Goal: Task Accomplishment & Management: Manage account settings

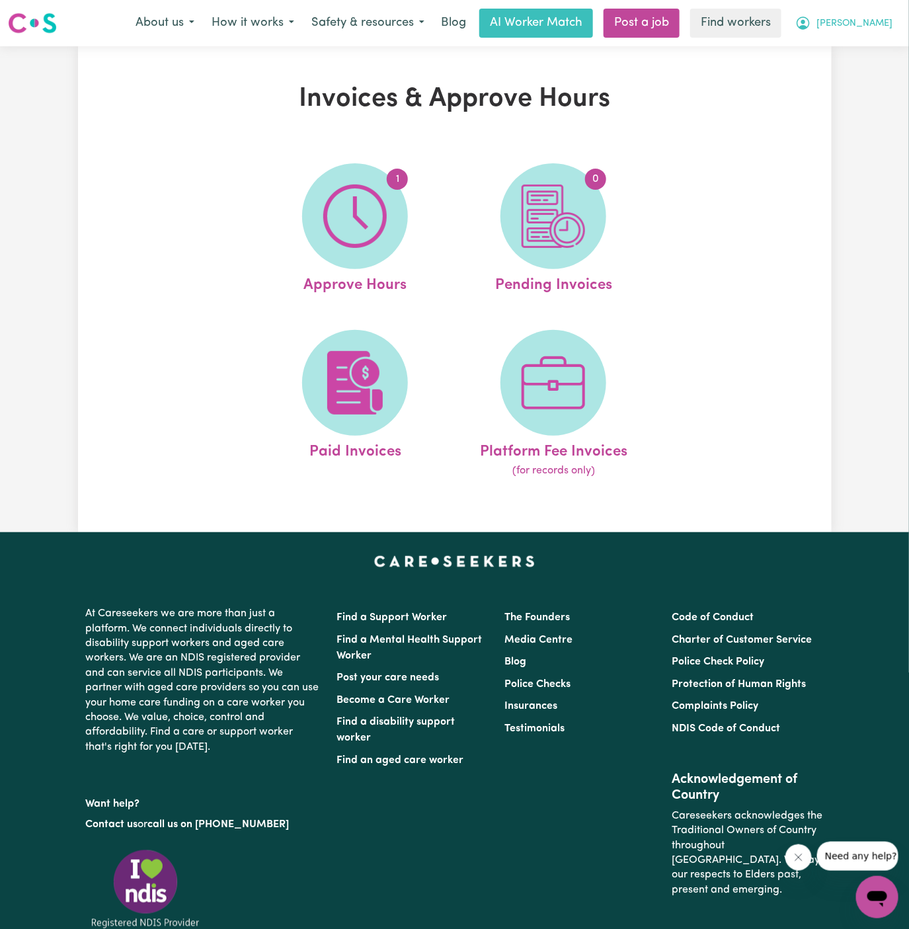
click at [880, 35] on button "[PERSON_NAME]" at bounding box center [844, 23] width 114 height 28
click at [871, 89] on div "Invoices & Approve Hours 1 Approve Hours 0 Pending Invoices Paid Invoices Platf…" at bounding box center [454, 289] width 909 height 486
click at [878, 11] on button "[PERSON_NAME]" at bounding box center [844, 23] width 114 height 28
click at [860, 72] on link "Logout" at bounding box center [848, 75] width 104 height 25
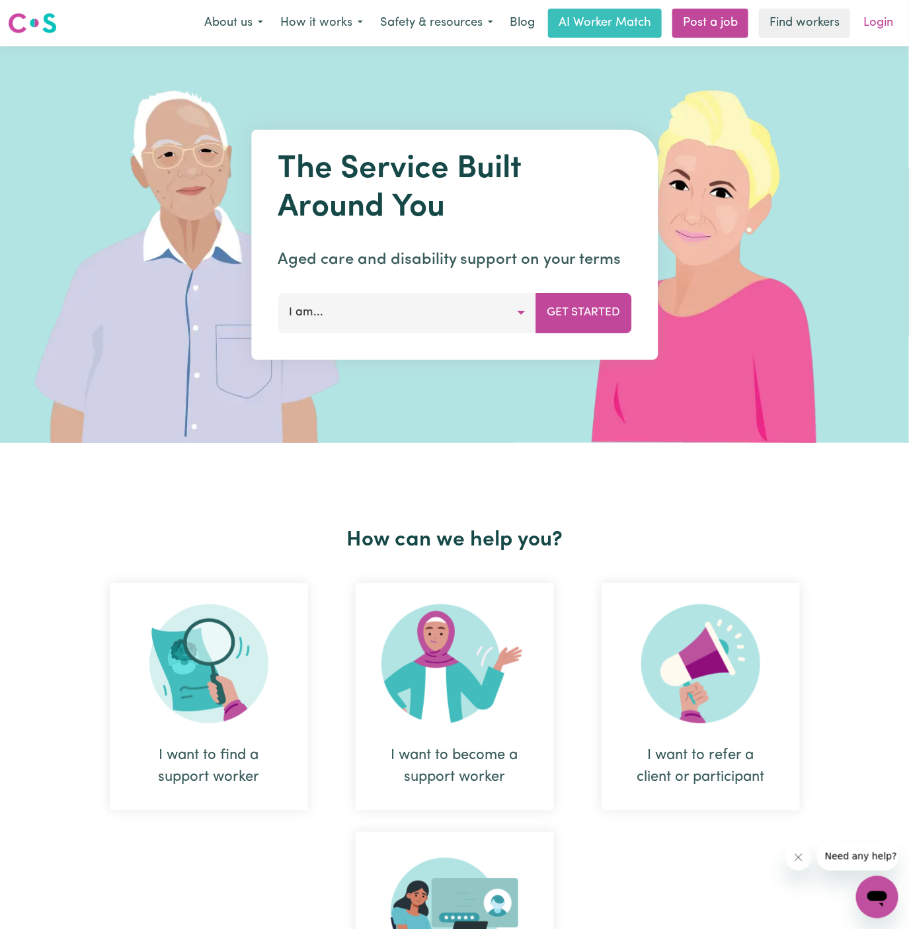
click at [884, 26] on link "Login" at bounding box center [879, 23] width 46 height 29
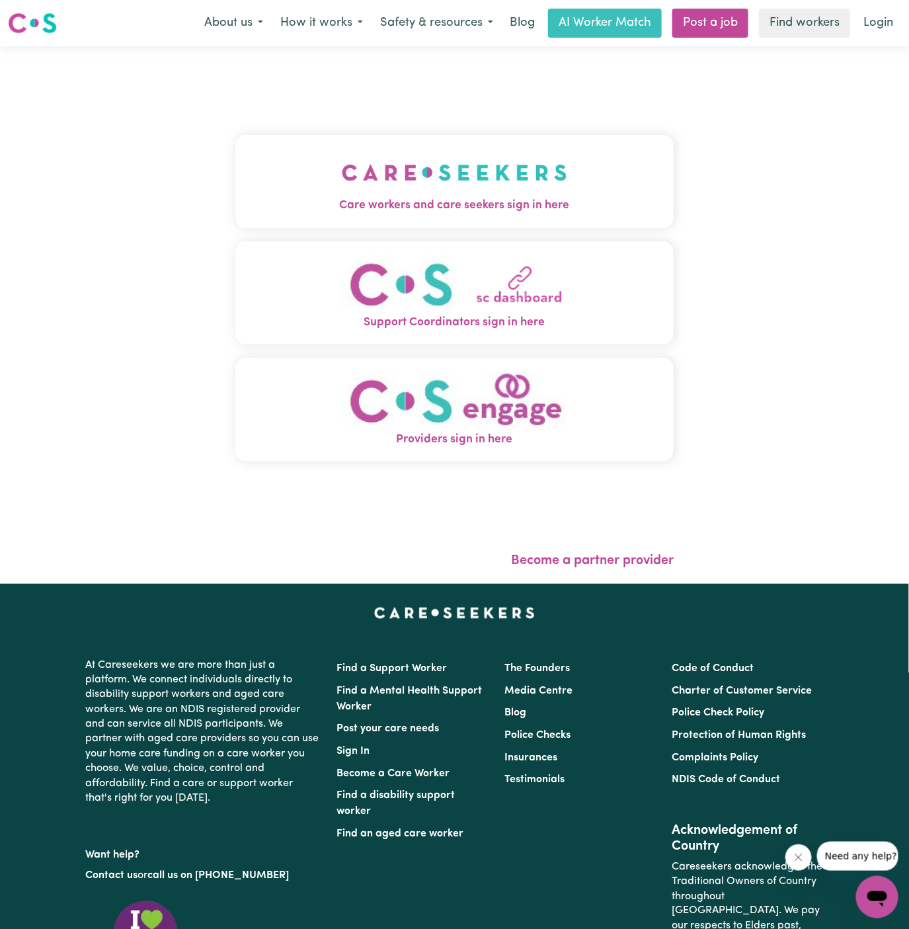
click at [487, 172] on img "Care workers and care seekers sign in here" at bounding box center [455, 172] width 226 height 49
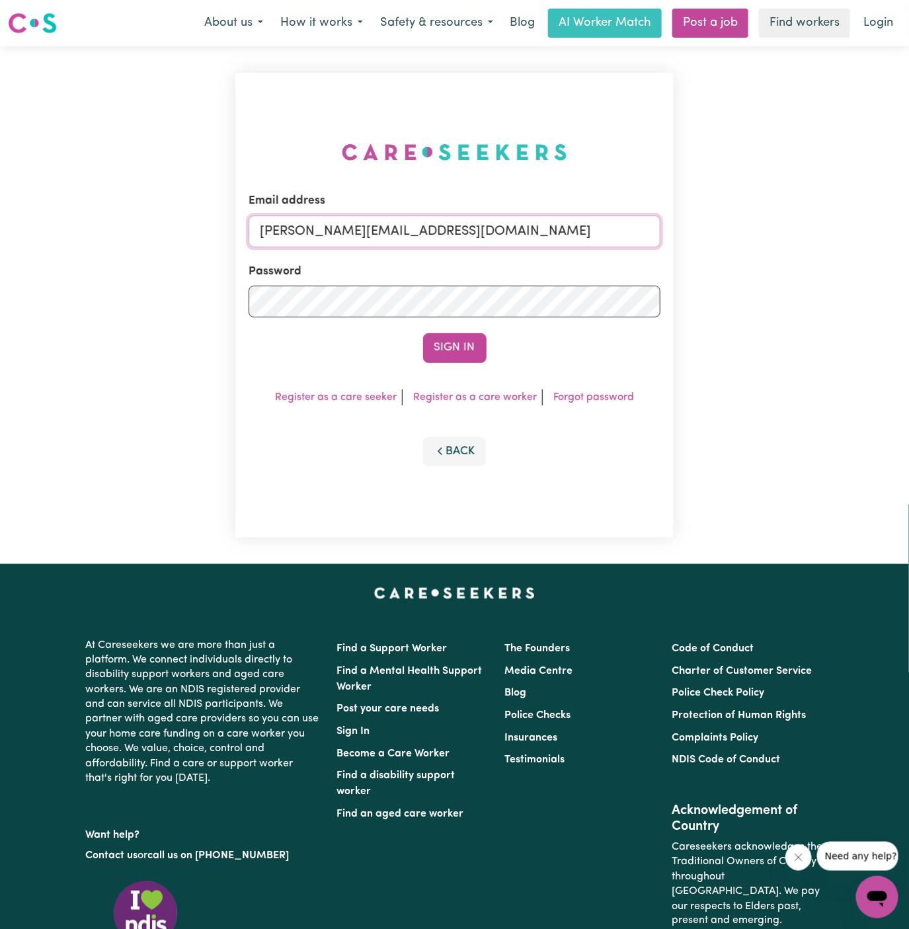
click at [587, 228] on input "[PERSON_NAME][EMAIL_ADDRESS][DOMAIN_NAME]" at bounding box center [455, 232] width 413 height 32
drag, startPoint x: 358, startPoint y: 231, endPoint x: 791, endPoint y: 256, distance: 433.2
click at [791, 256] on div "Email address [EMAIL_ADDRESS][DOMAIN_NAME] Password Sign In Register as a care …" at bounding box center [454, 305] width 909 height 518
click at [423, 333] on button "Sign In" at bounding box center [454, 347] width 63 height 29
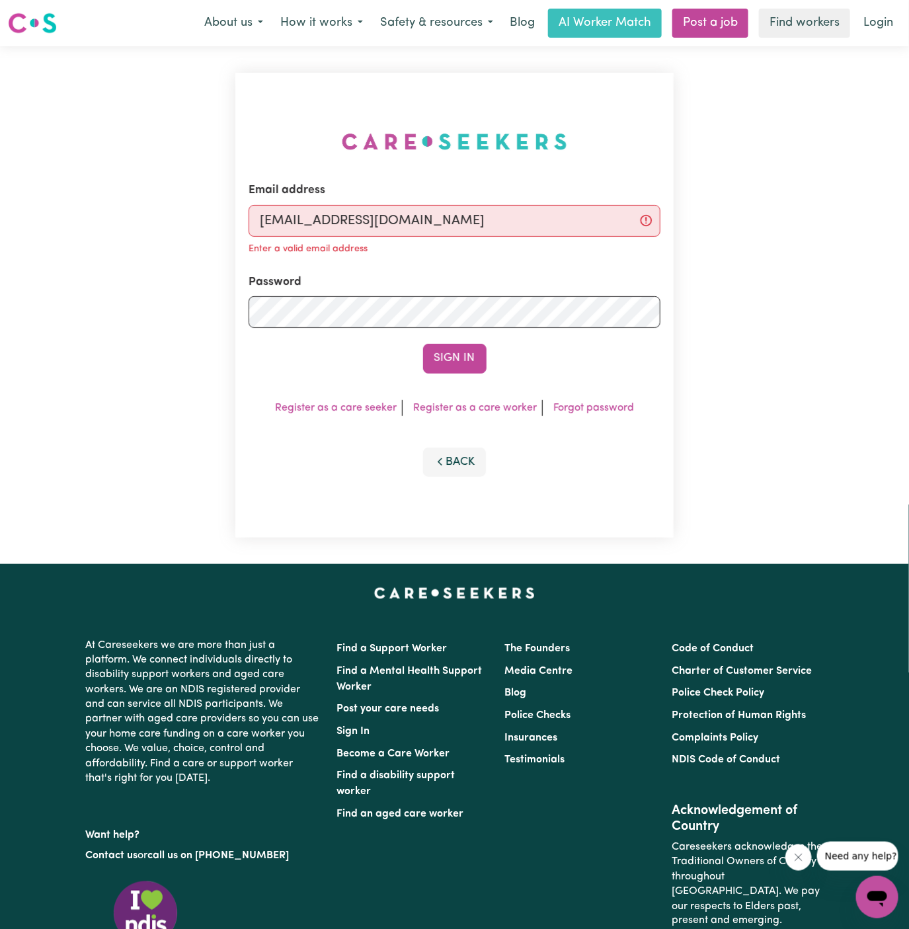
scroll to position [0, 0]
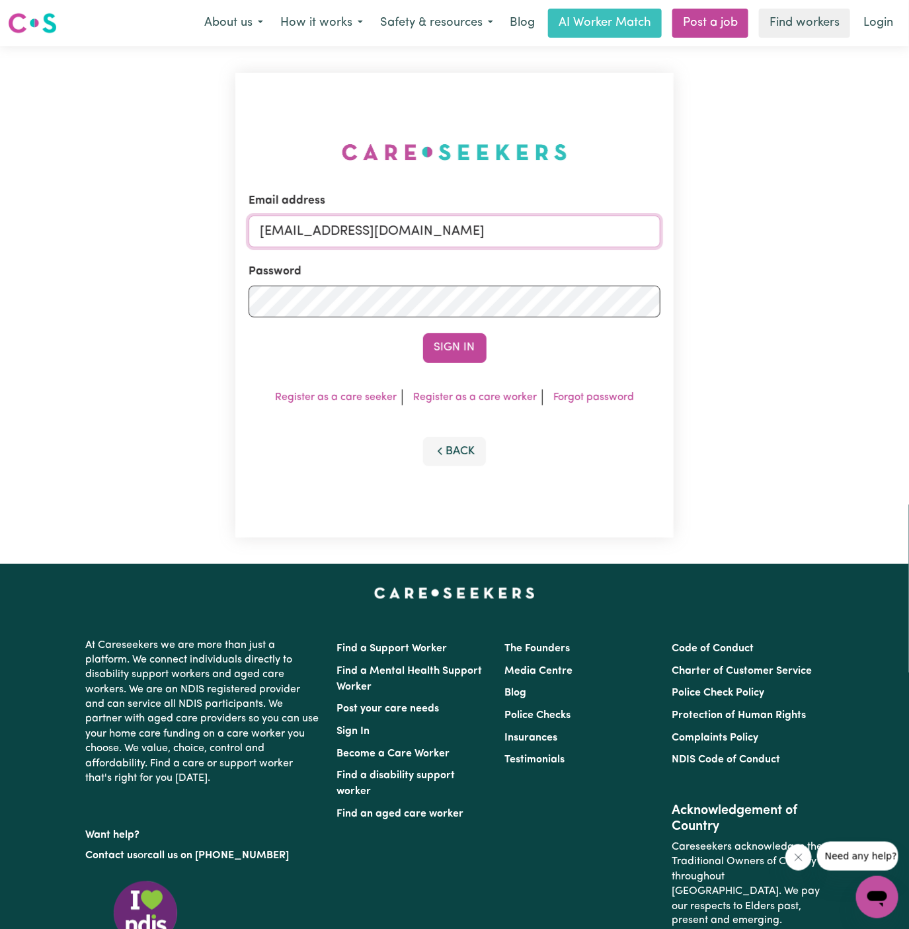
click at [343, 219] on input "[EMAIL_ADDRESS][DOMAIN_NAME]" at bounding box center [455, 232] width 413 height 32
drag, startPoint x: 327, startPoint y: 231, endPoint x: 559, endPoint y: 232, distance: 232.1
click at [559, 232] on input "[EMAIL_ADDRESS][DOMAIN_NAME]" at bounding box center [455, 232] width 413 height 32
click at [365, 235] on input "[EMAIL_ADDRESS][DOMAIN_NAME]" at bounding box center [455, 232] width 413 height 32
drag, startPoint x: 331, startPoint y: 229, endPoint x: 643, endPoint y: 231, distance: 311.5
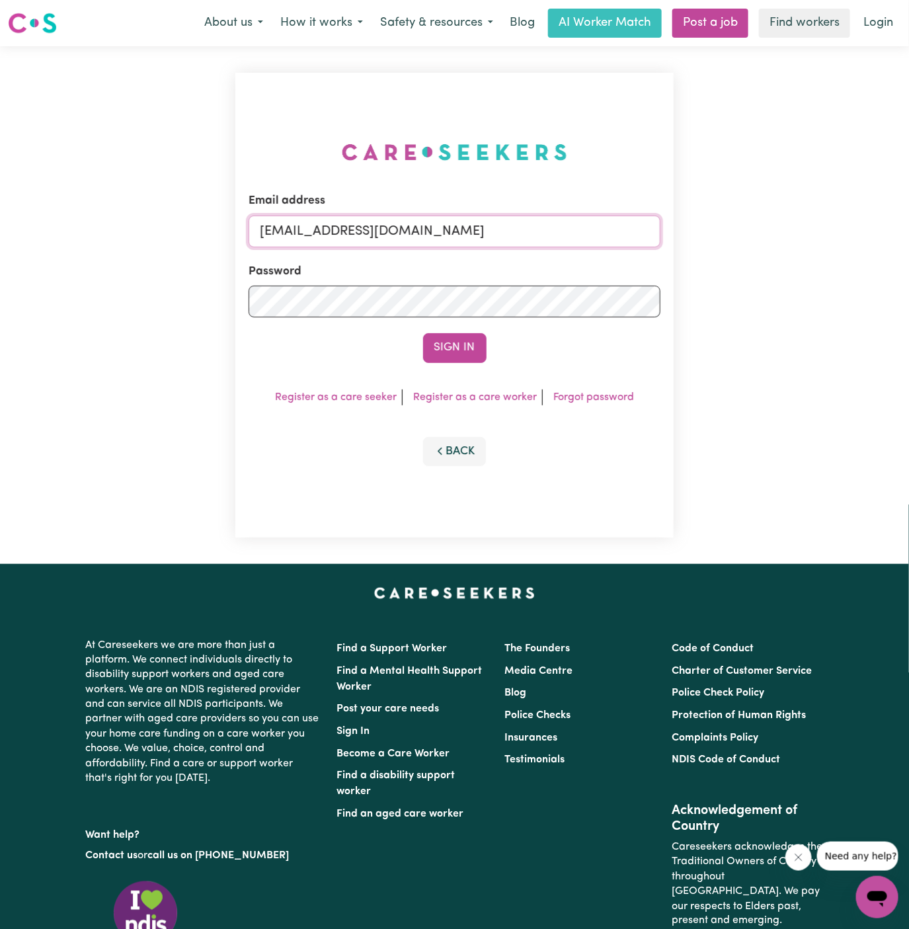
click at [643, 231] on input "[EMAIL_ADDRESS][DOMAIN_NAME]" at bounding box center [455, 232] width 413 height 32
paste input "[EMAIL_ADDRESS][DOMAIN_NAME]"
type input "[EMAIL_ADDRESS][DOMAIN_NAME]"
click at [423, 333] on button "Sign In" at bounding box center [454, 347] width 63 height 29
